Goal: Task Accomplishment & Management: Manage account settings

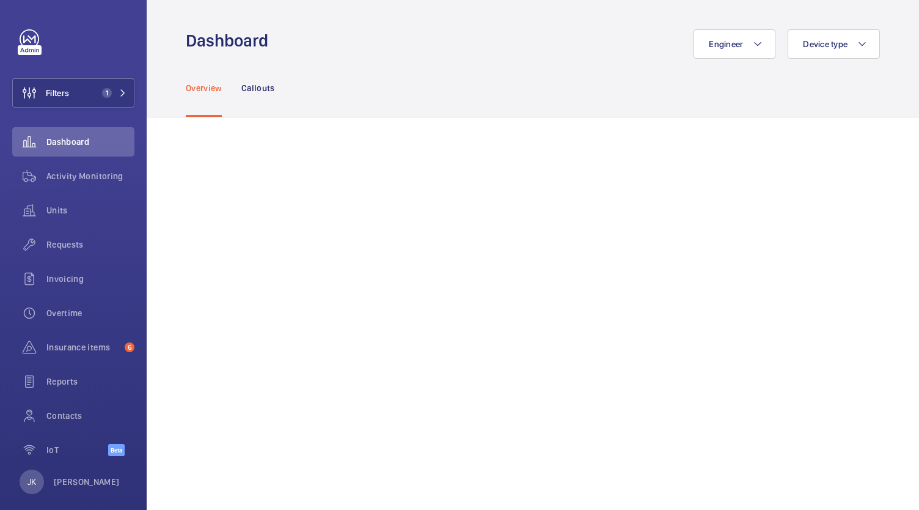
scroll to position [1101, 0]
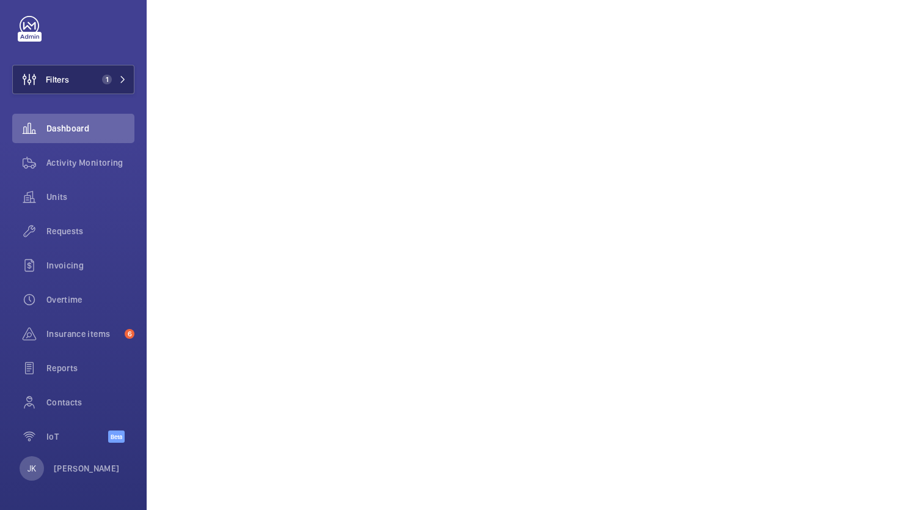
click at [67, 79] on span "Filters" at bounding box center [57, 79] width 23 height 12
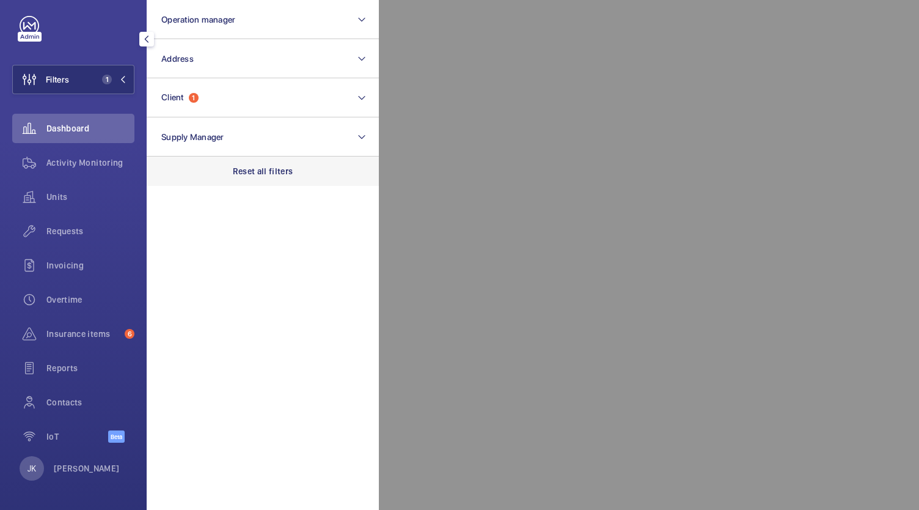
click at [259, 183] on div "Reset all filters" at bounding box center [263, 170] width 232 height 29
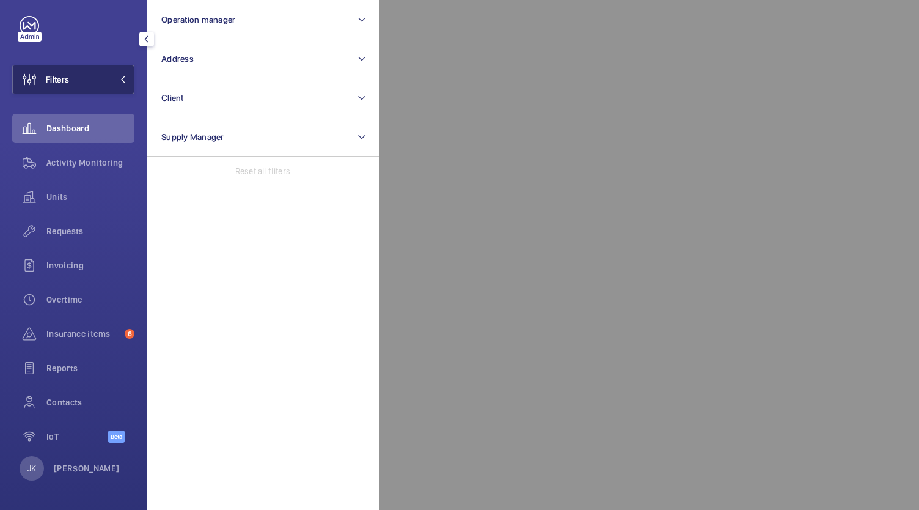
click at [112, 78] on span at bounding box center [119, 79] width 15 height 7
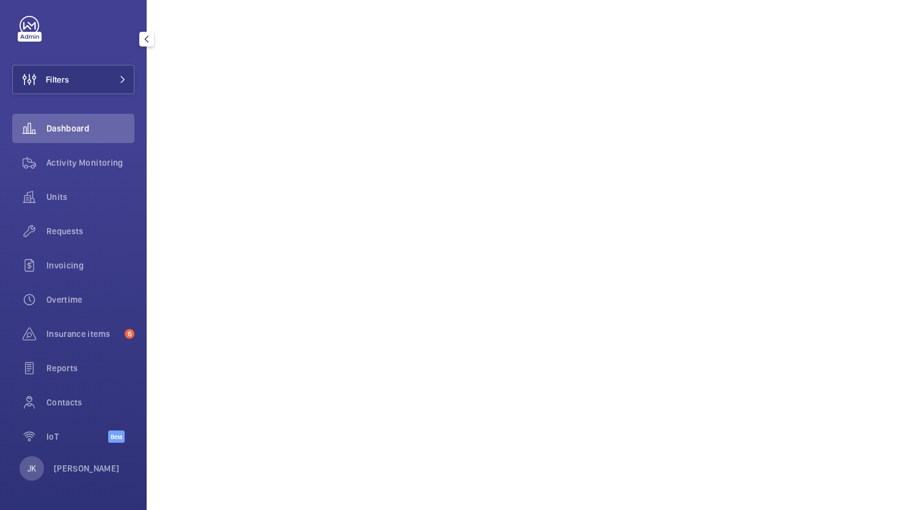
click at [84, 119] on div "Dashboard" at bounding box center [73, 128] width 122 height 29
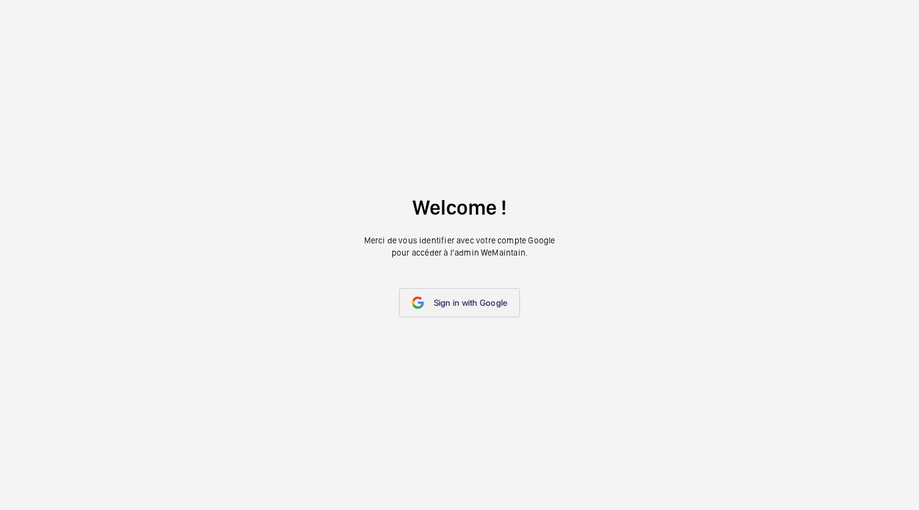
click at [460, 312] on link "Sign in with Google" at bounding box center [460, 302] width 122 height 29
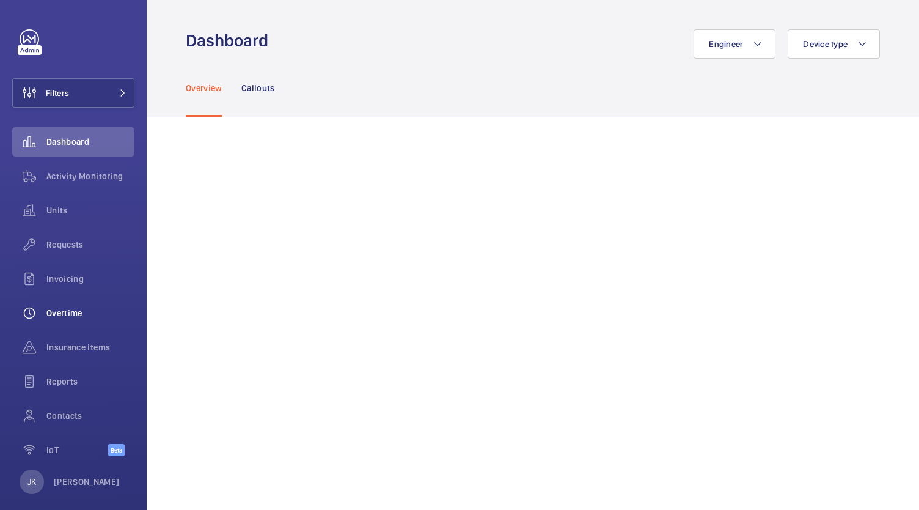
click at [70, 312] on span "Overtime" at bounding box center [90, 313] width 88 height 12
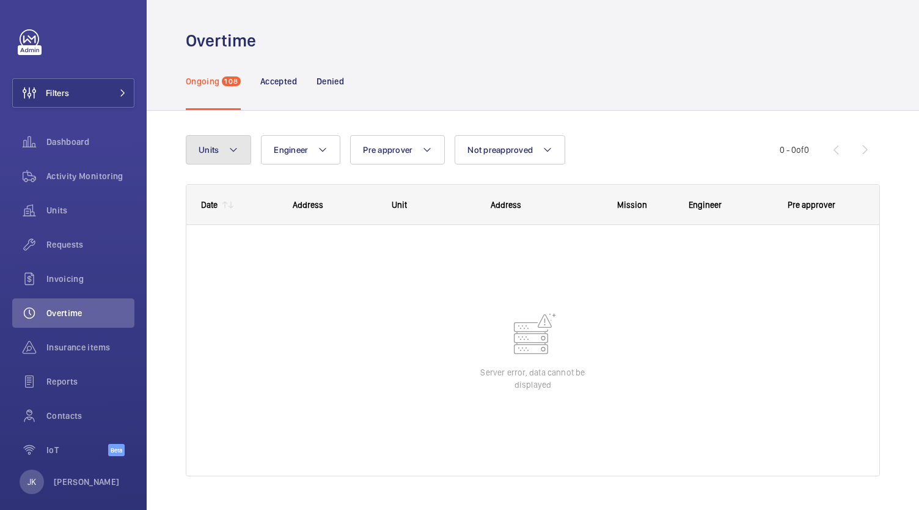
click at [231, 150] on mat-icon at bounding box center [234, 149] width 10 height 15
click at [284, 76] on p "Accepted" at bounding box center [278, 81] width 37 height 12
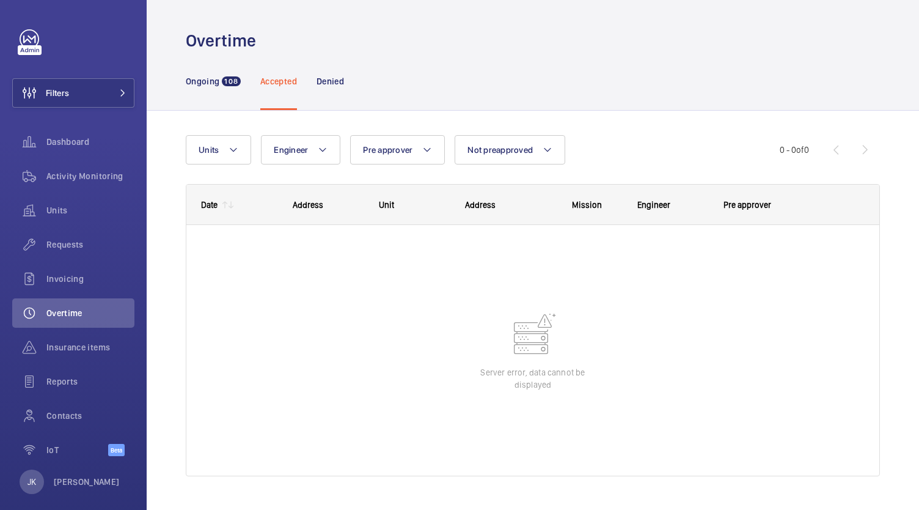
click at [316, 82] on nav "Ongoing 108 Accepted Denied" at bounding box center [265, 81] width 158 height 58
click at [324, 82] on p "Denied" at bounding box center [331, 81] width 28 height 12
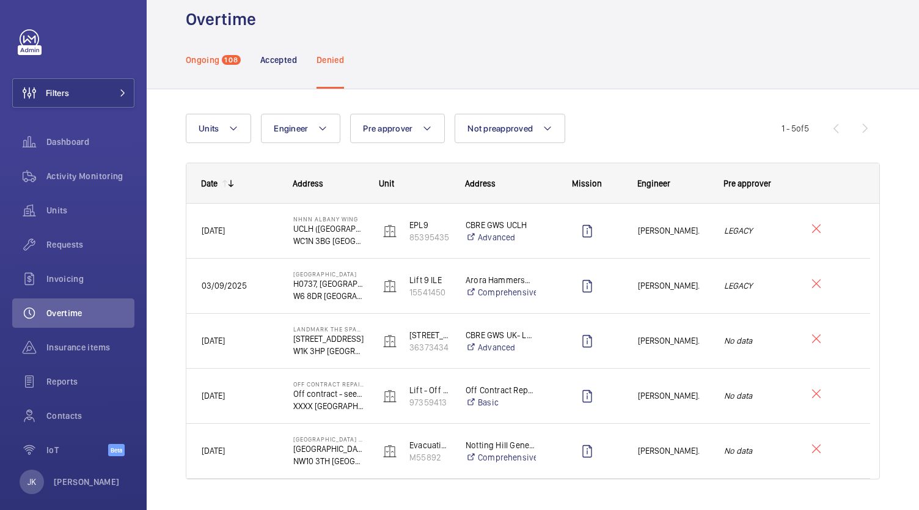
scroll to position [49, 0]
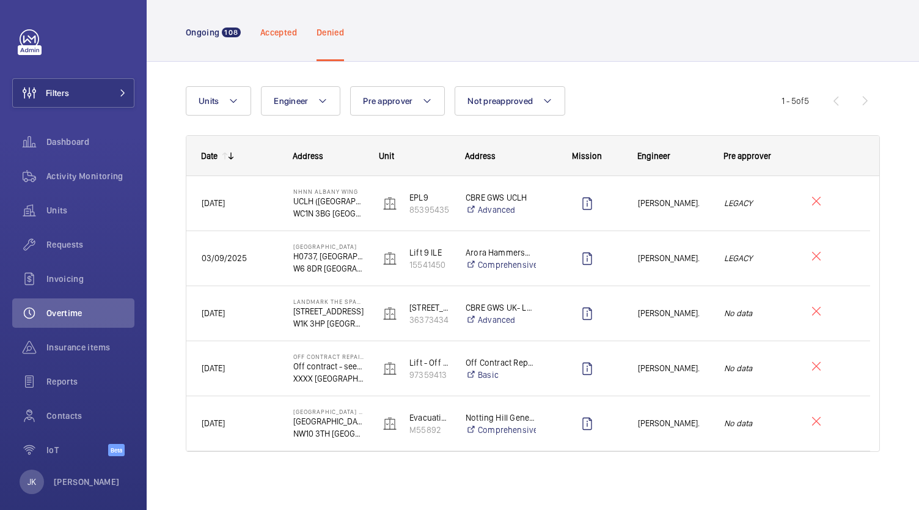
click at [290, 43] on div "Accepted" at bounding box center [278, 32] width 37 height 58
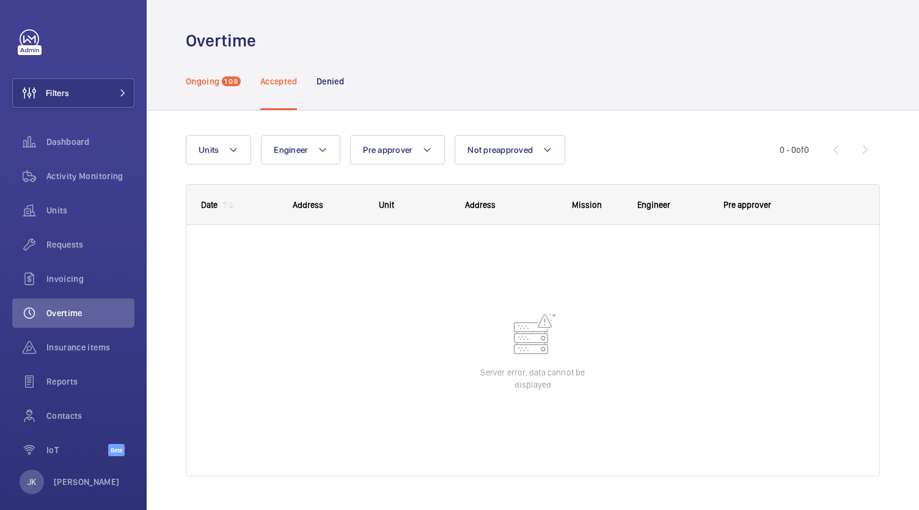
click at [193, 77] on p "Ongoing" at bounding box center [203, 81] width 34 height 12
click at [276, 74] on div "Accepted" at bounding box center [278, 81] width 37 height 58
click at [201, 83] on p "Ongoing" at bounding box center [203, 81] width 34 height 12
click at [210, 199] on div "Date" at bounding box center [201, 204] width 31 height 39
